Goal: Information Seeking & Learning: Find specific fact

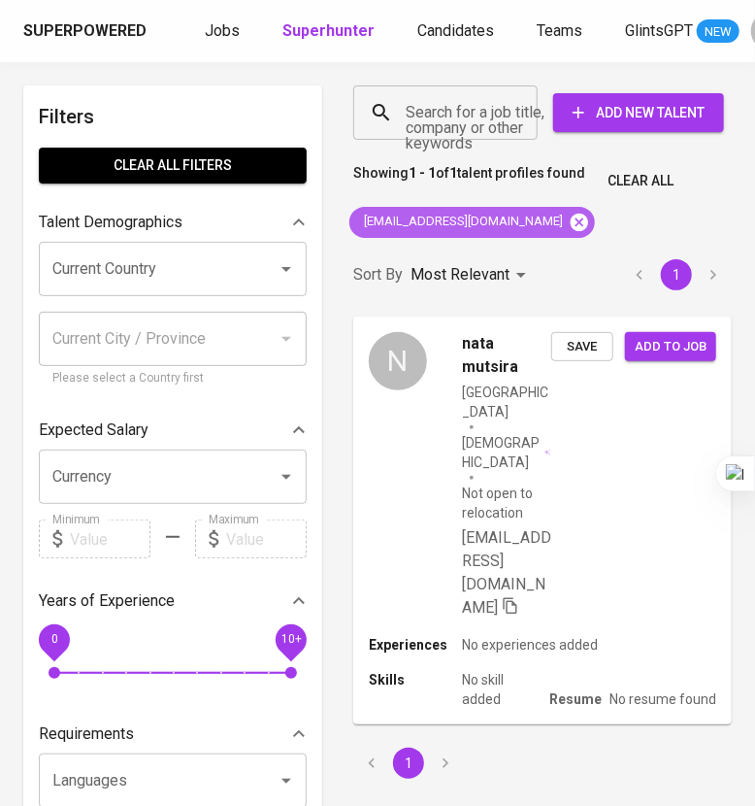
click at [569, 212] on icon at bounding box center [579, 222] width 21 height 21
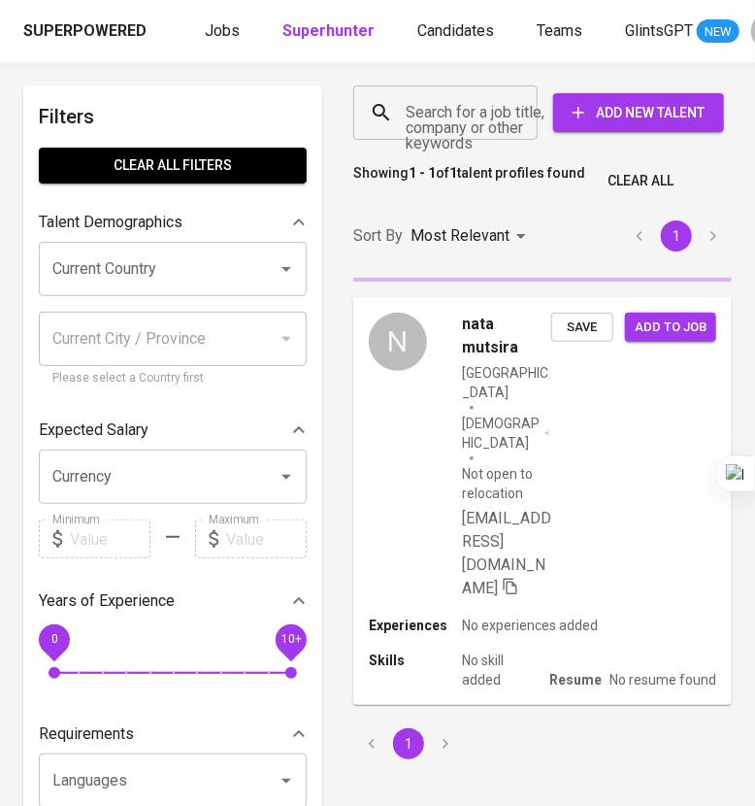
click at [471, 123] on input "Search for a job title, company or other keywords" at bounding box center [450, 112] width 99 height 37
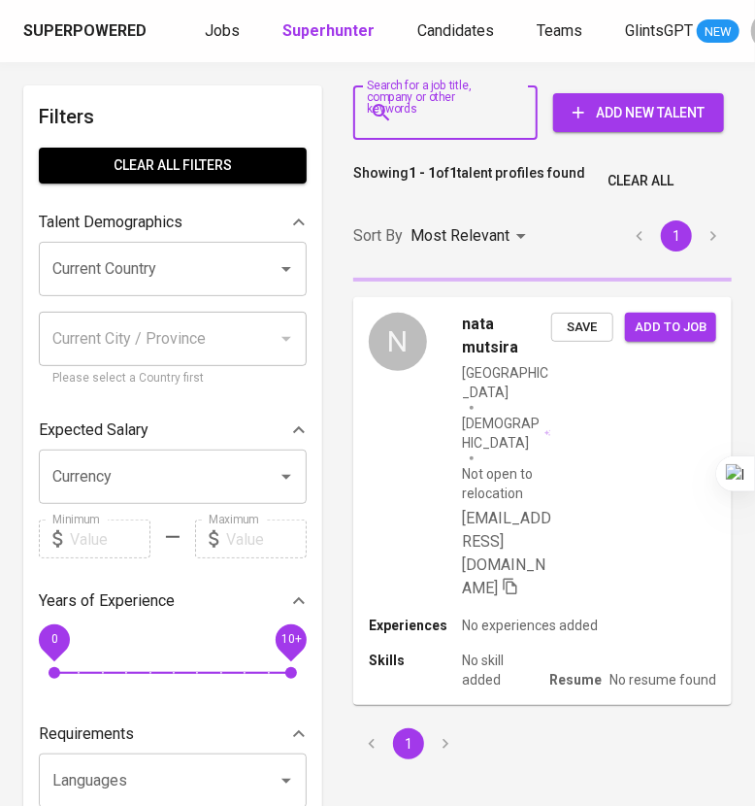
paste input "[EMAIL_ADDRESS][DOMAIN_NAME]"
type input "[EMAIL_ADDRESS][DOMAIN_NAME]"
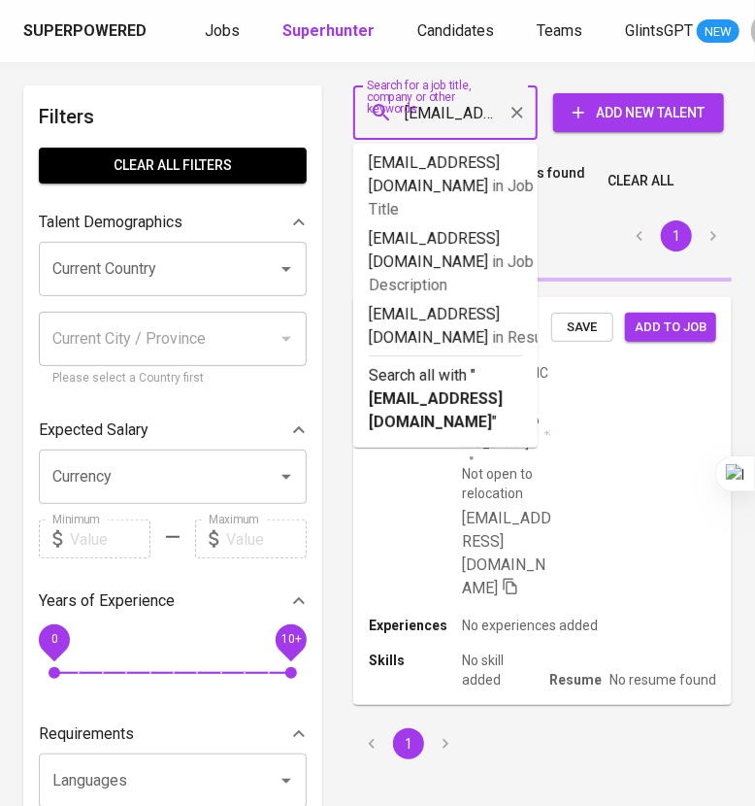
scroll to position [0, 111]
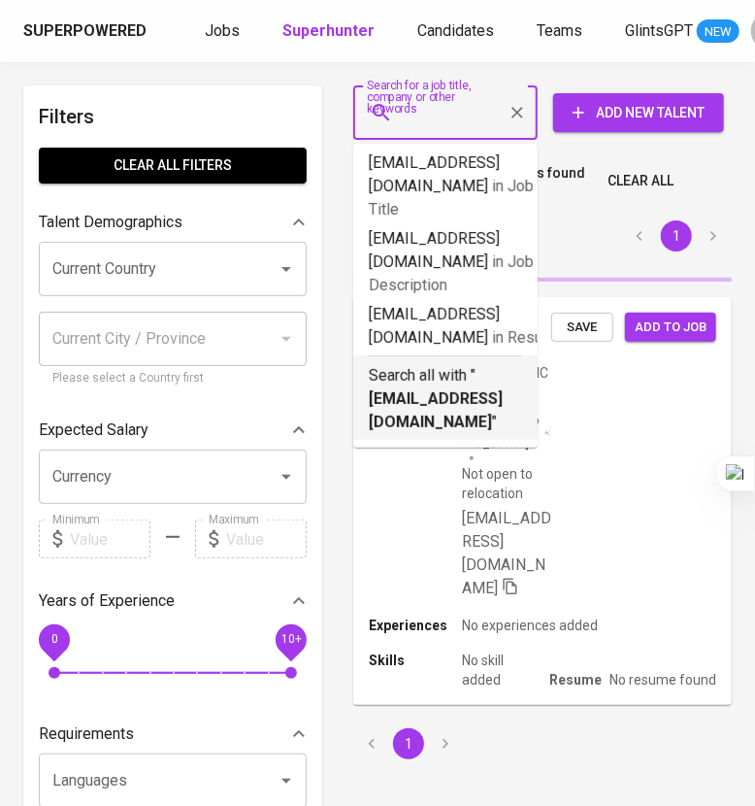
click at [427, 364] on p "Search all with " [EMAIL_ADDRESS][DOMAIN_NAME] "" at bounding box center [445, 399] width 153 height 70
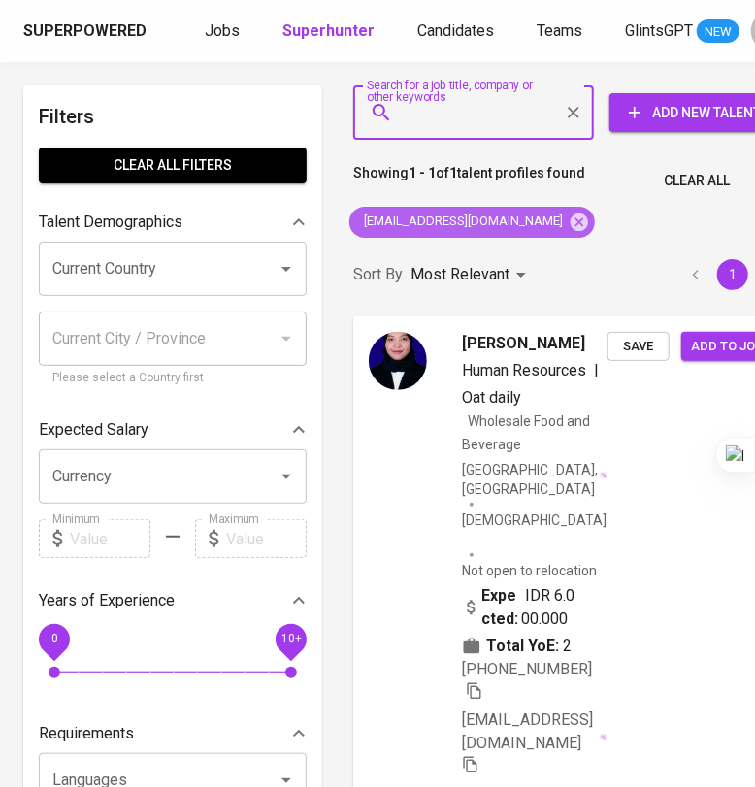
drag, startPoint x: 546, startPoint y: 230, endPoint x: 530, endPoint y: 204, distance: 31.0
click at [571, 230] on icon at bounding box center [579, 221] width 17 height 17
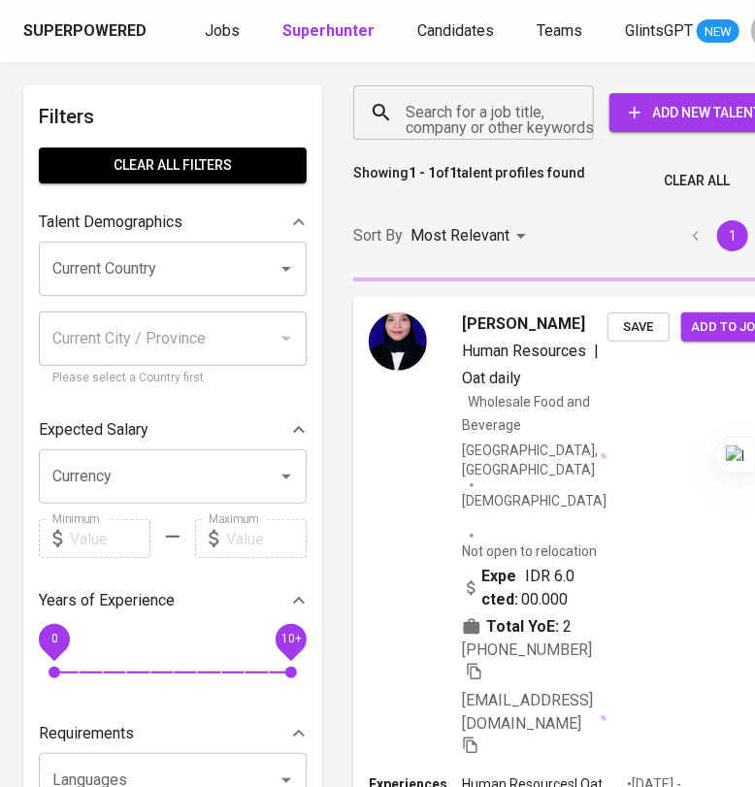
click at [474, 128] on input "Search for a job title, company or other keywords" at bounding box center [478, 112] width 155 height 37
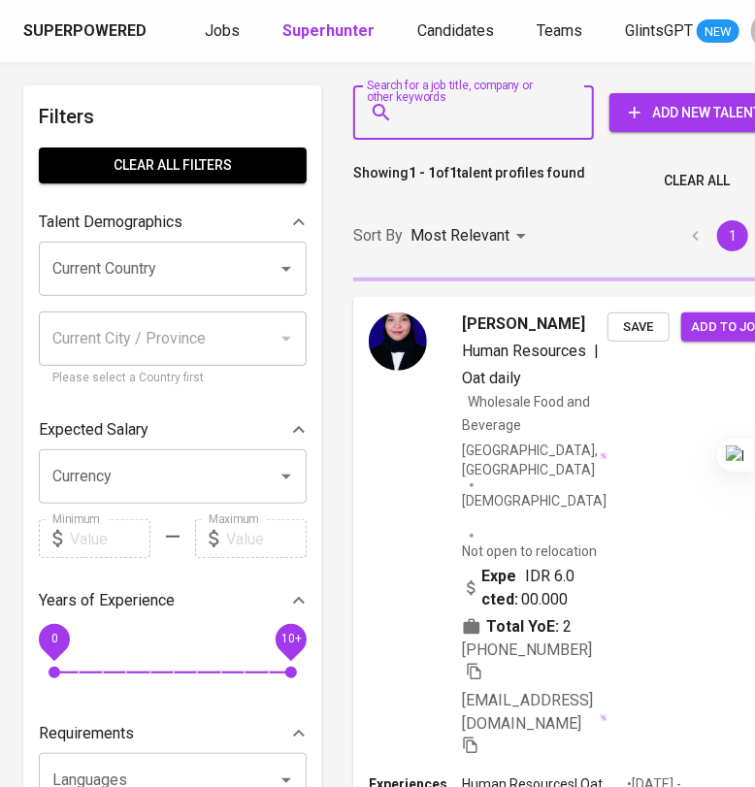
paste input "[EMAIL_ADDRESS][DOMAIN_NAME]"
type input "[EMAIL_ADDRESS][DOMAIN_NAME]"
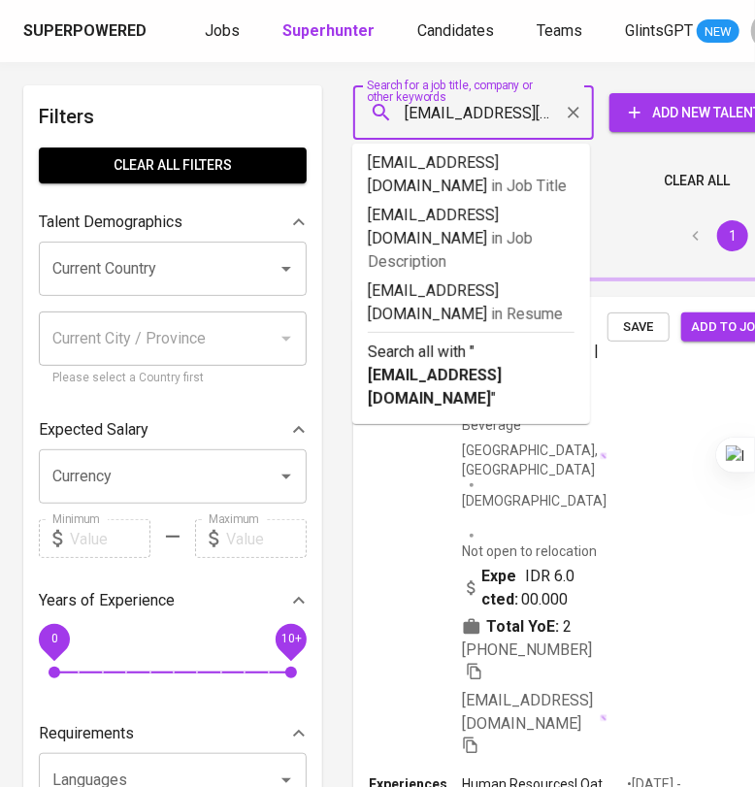
scroll to position [0, 13]
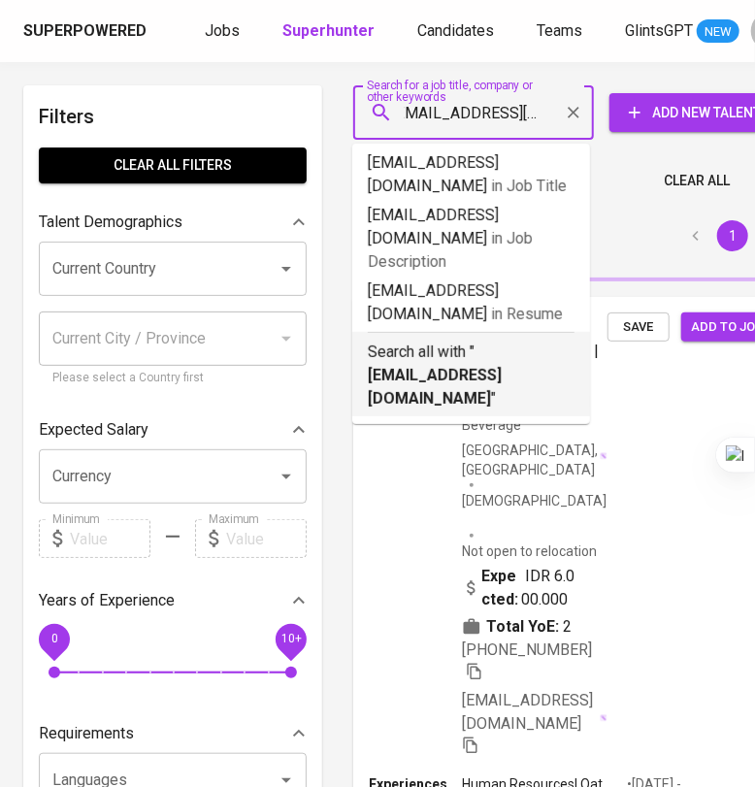
click at [500, 366] on b "[EMAIL_ADDRESS][DOMAIN_NAME]" at bounding box center [435, 387] width 134 height 42
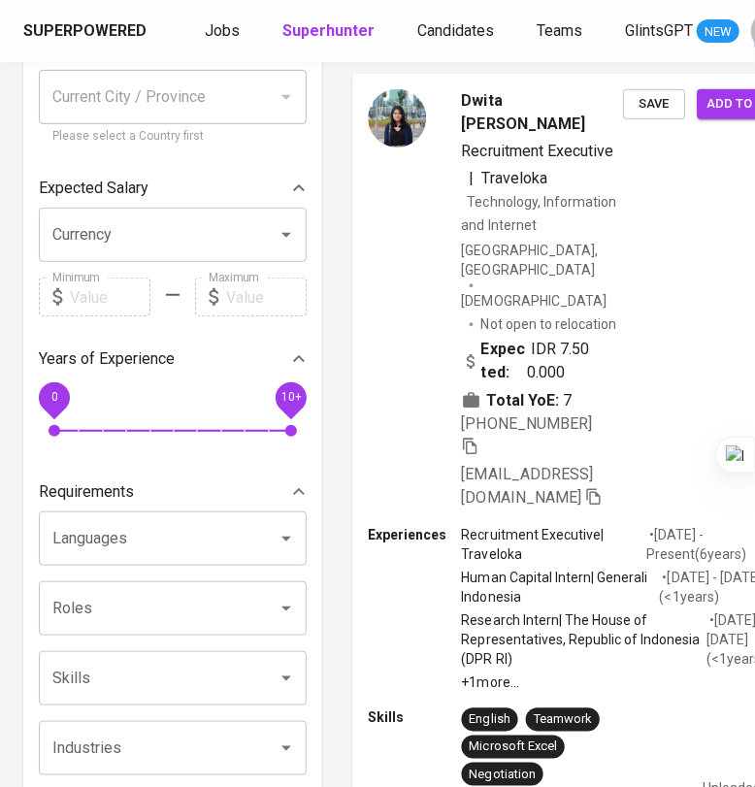
scroll to position [242, 0]
click at [474, 438] on icon "button" at bounding box center [470, 446] width 14 height 16
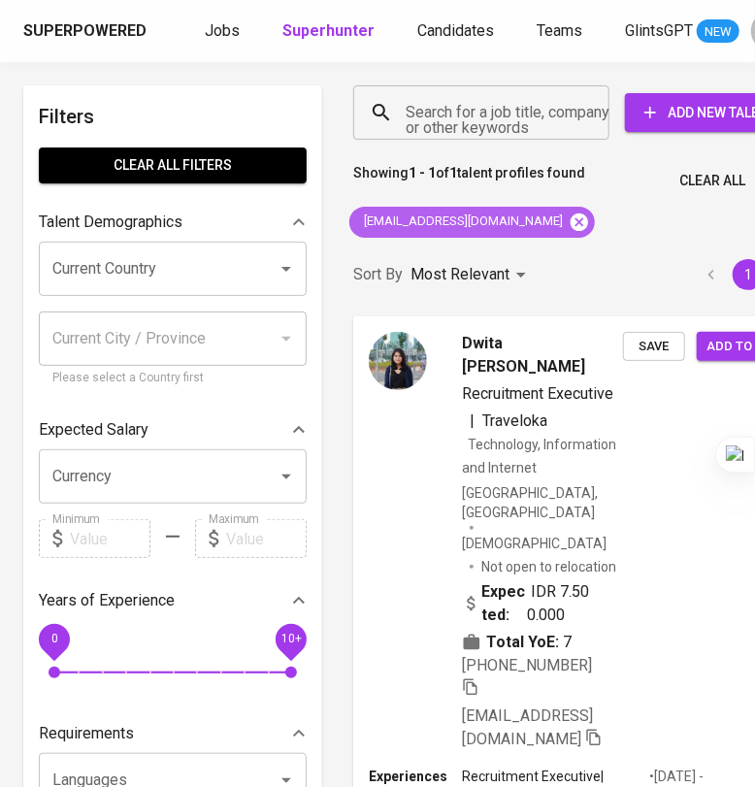
click at [569, 230] on icon at bounding box center [579, 222] width 21 height 21
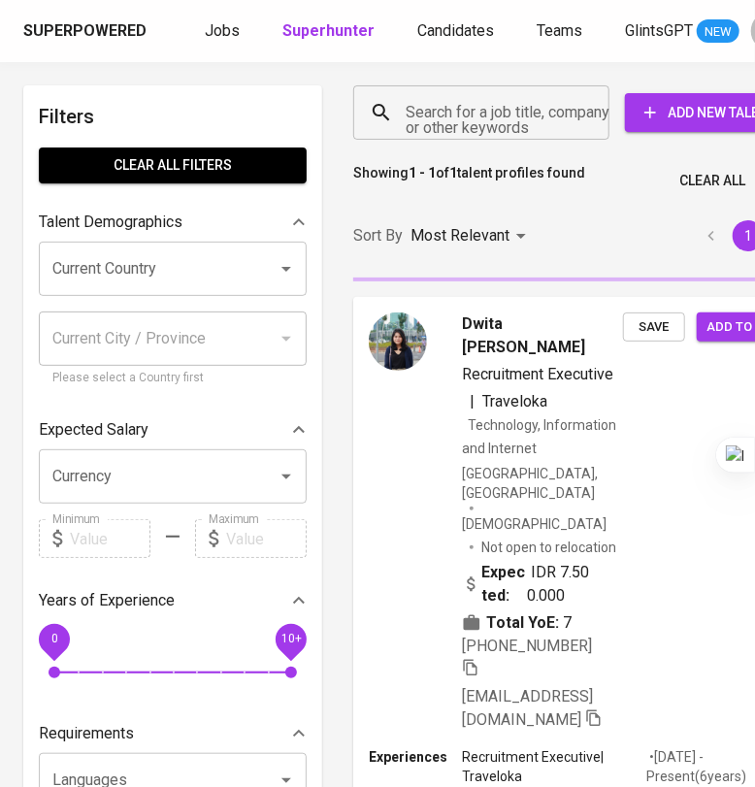
click at [480, 103] on input "Search for a job title, company or other keywords" at bounding box center [486, 112] width 171 height 37
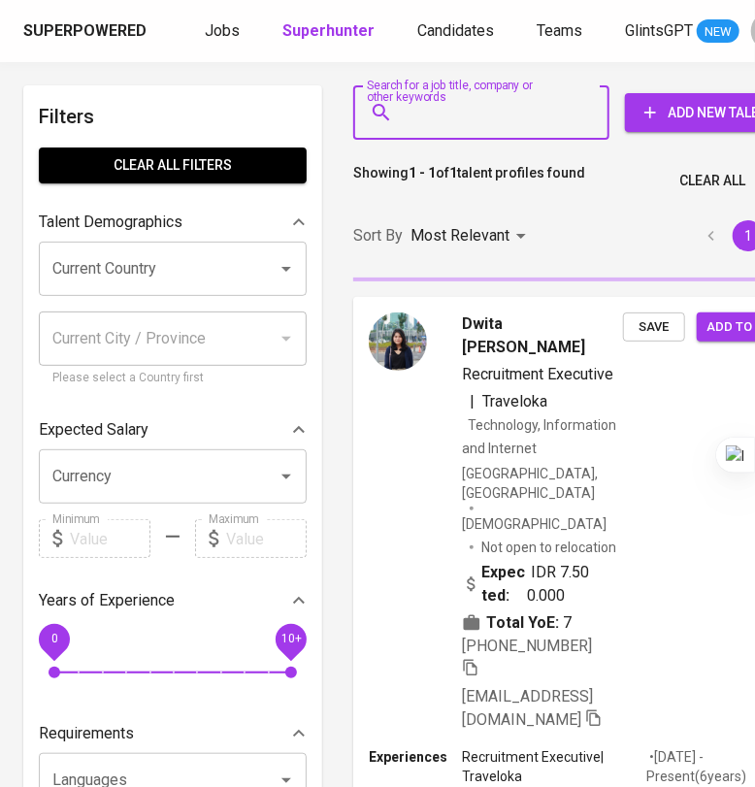
paste input "[EMAIL_ADDRESS][DOMAIN_NAME]"
type input "[EMAIL_ADDRESS][DOMAIN_NAME]"
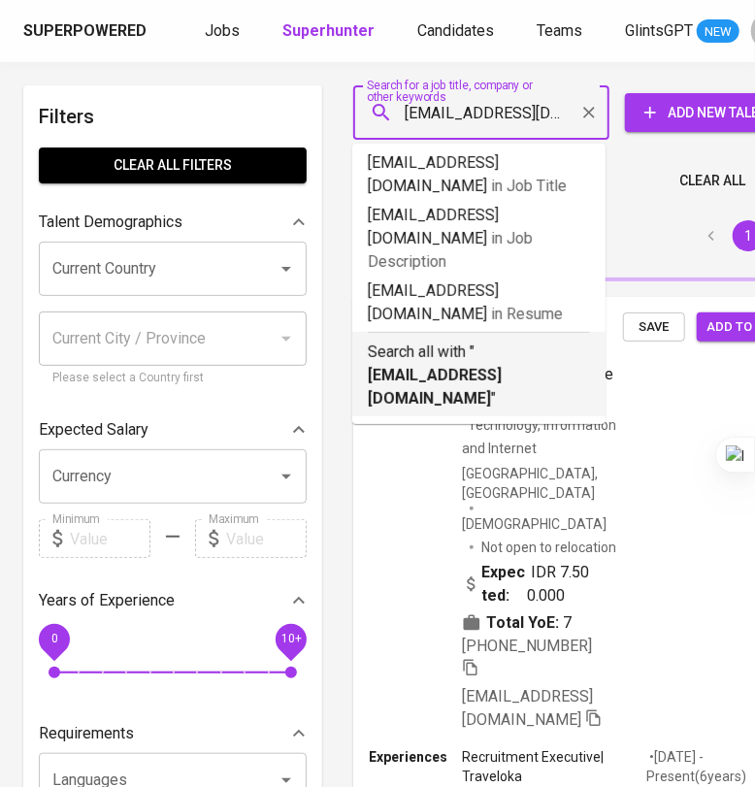
click at [487, 341] on p "Search all with " [EMAIL_ADDRESS][DOMAIN_NAME] "" at bounding box center [479, 376] width 222 height 70
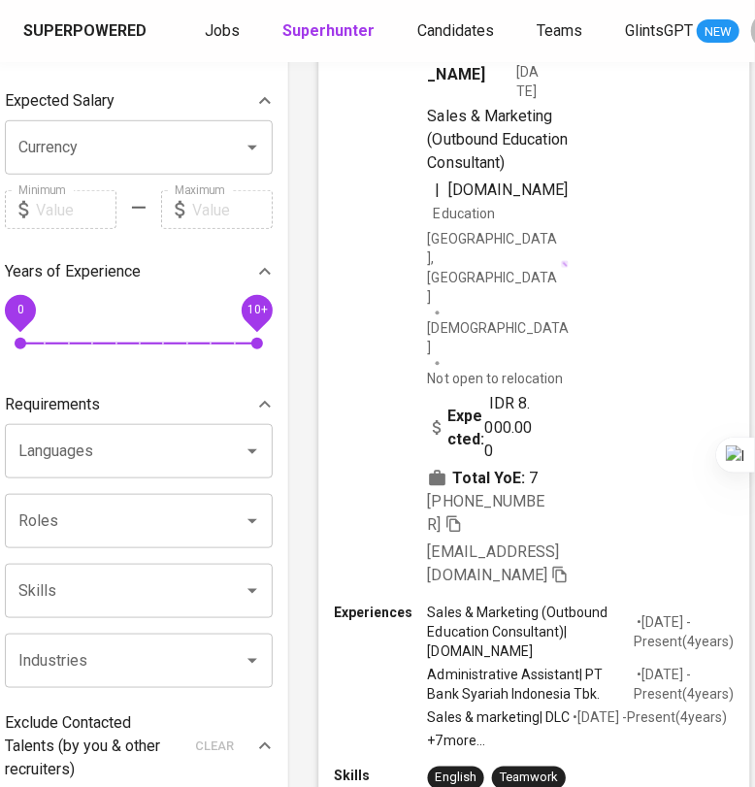
scroll to position [364, 34]
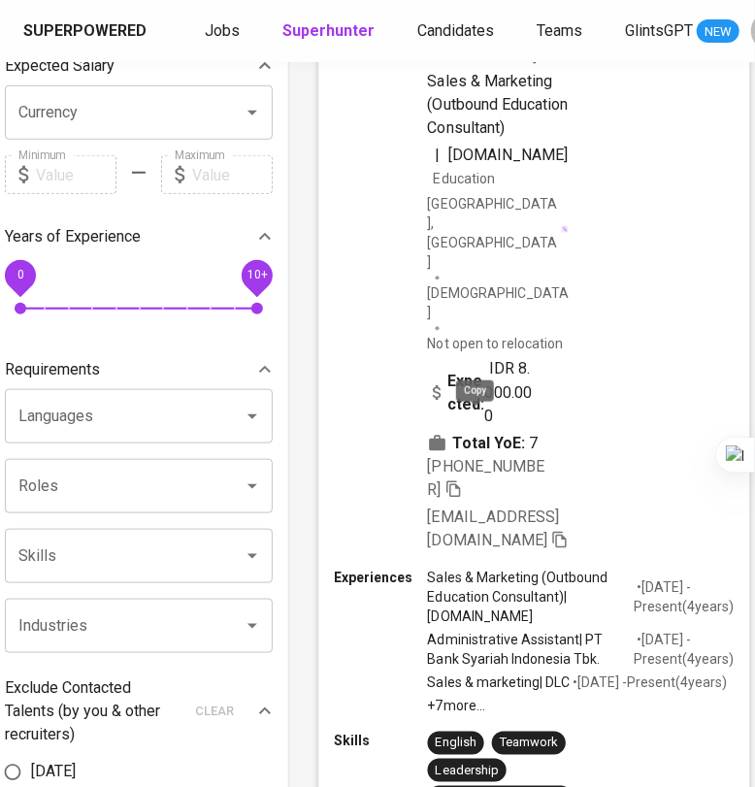
click at [463, 480] on icon "button" at bounding box center [453, 488] width 17 height 17
